Goal: Transaction & Acquisition: Purchase product/service

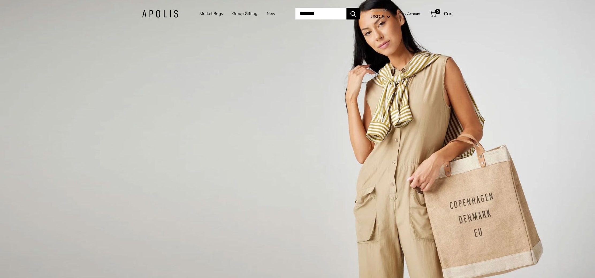
click at [214, 13] on link "Market Bags" at bounding box center [211, 13] width 23 height 7
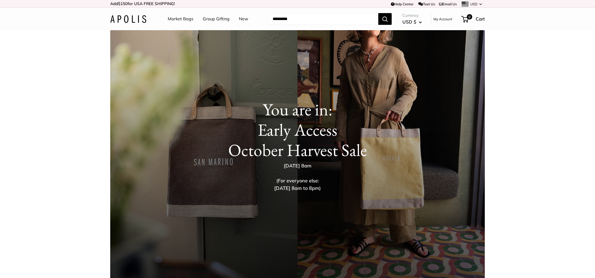
click at [251, 153] on h1 "You are in: Early Access October Harvest Sale" at bounding box center [297, 130] width 353 height 61
click at [311, 134] on h1 "You are in: Early Access October Harvest Sale" at bounding box center [297, 130] width 353 height 61
click at [179, 19] on link "Market Bags" at bounding box center [181, 19] width 26 height 8
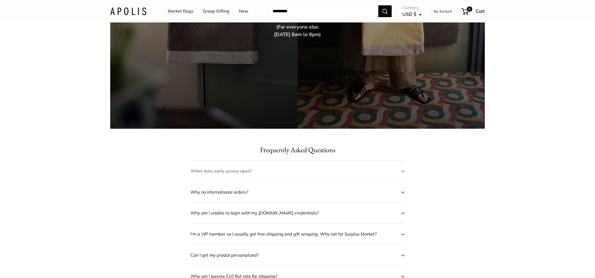
scroll to position [152, 0]
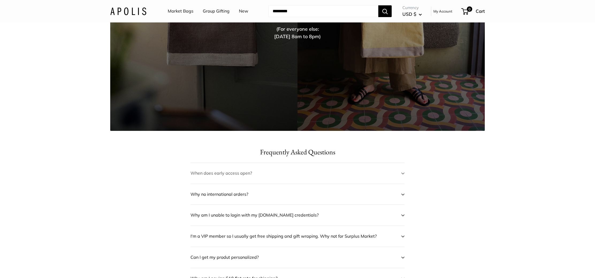
click at [401, 170] on span at bounding box center [402, 174] width 3 height 8
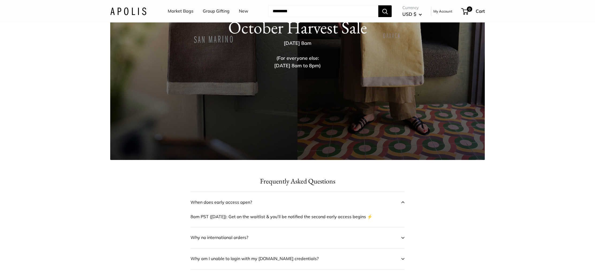
scroll to position [113, 0]
